Goal: Information Seeking & Learning: Learn about a topic

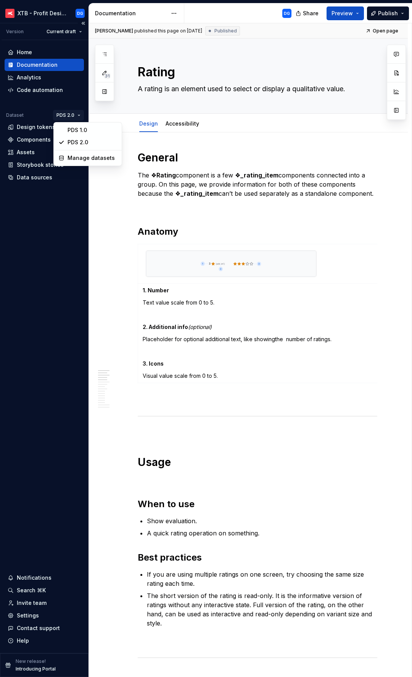
click at [73, 113] on html "XTB - Profit Design System DG Version Current draft Home Documentation Analytic…" at bounding box center [206, 338] width 412 height 677
click at [74, 113] on html "XTB - Profit Design System DG Version Current draft Home Documentation Analytic…" at bounding box center [206, 338] width 412 height 677
click at [31, 137] on div "Components" at bounding box center [34, 140] width 34 height 8
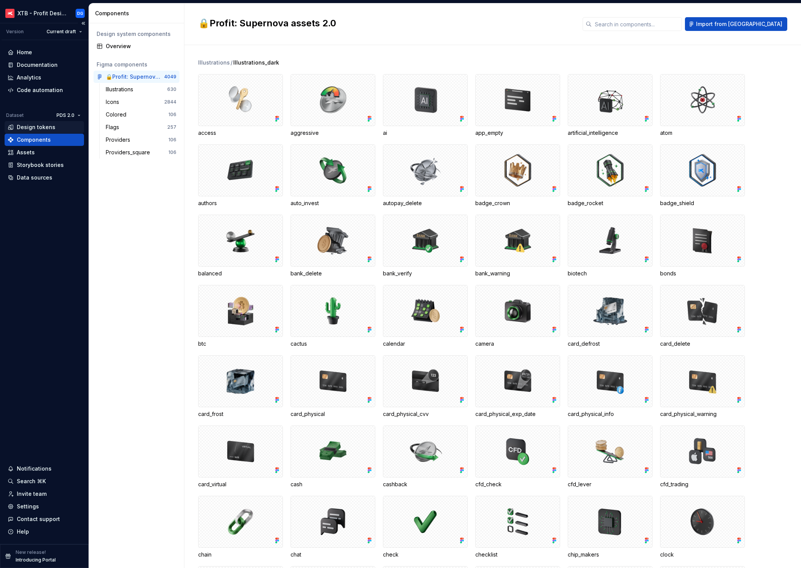
click at [45, 124] on div "Design tokens" at bounding box center [36, 127] width 39 height 8
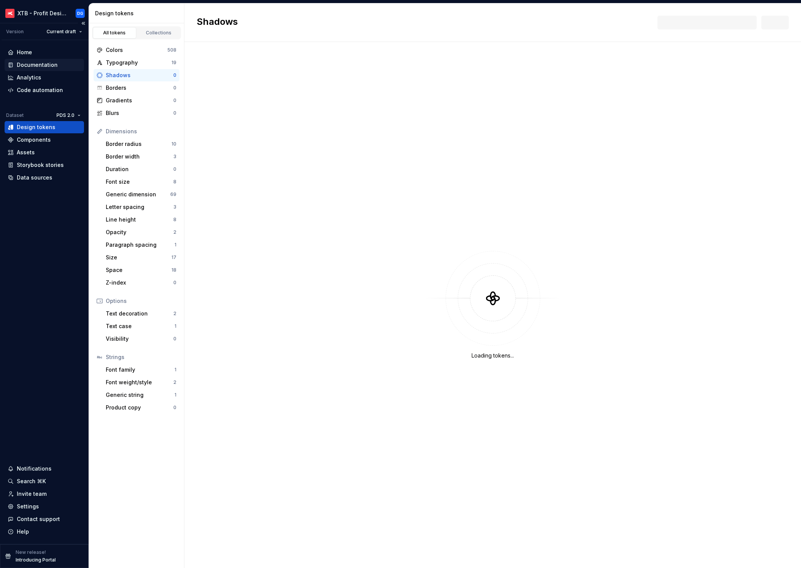
click at [42, 60] on div "Documentation" at bounding box center [44, 65] width 79 height 12
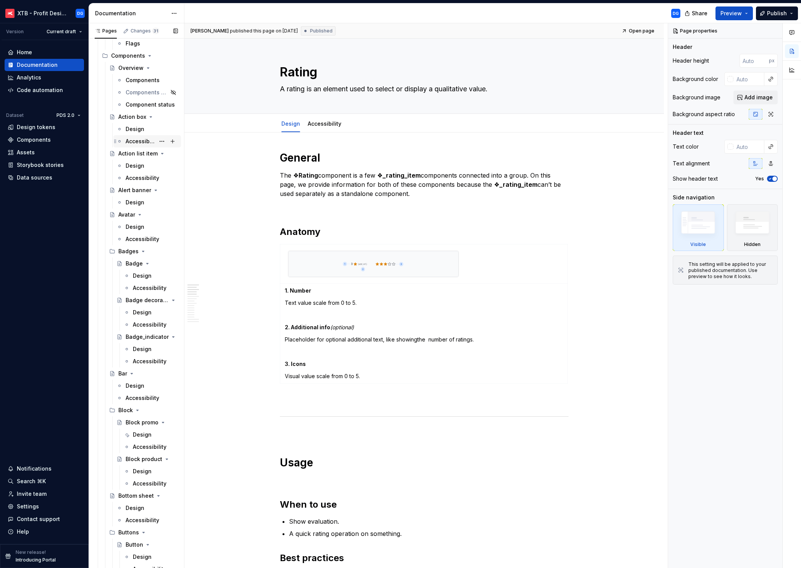
scroll to position [1432, 0]
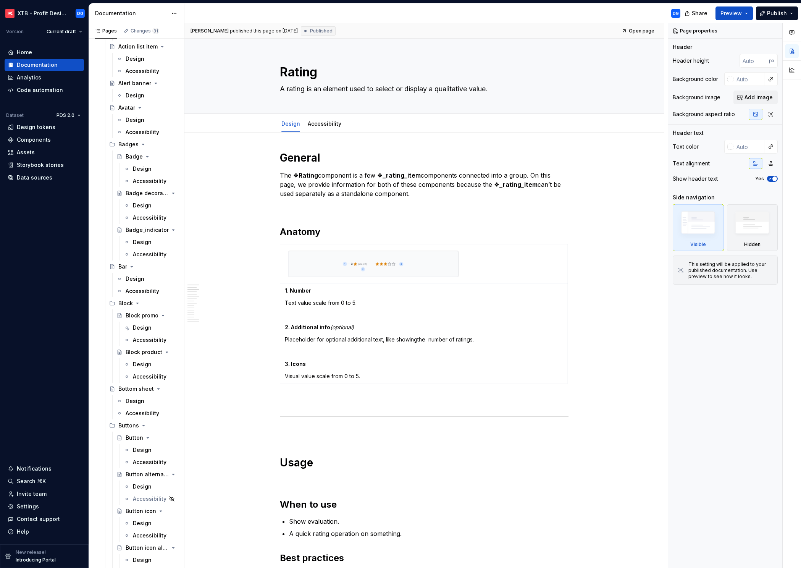
click at [137, 168] on div "Design" at bounding box center [142, 169] width 19 height 8
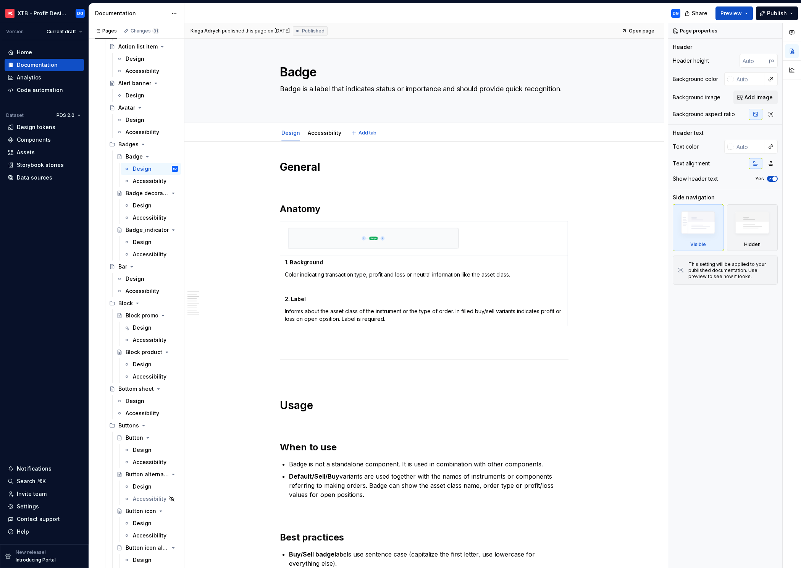
type textarea "*"
